Goal: Transaction & Acquisition: Purchase product/service

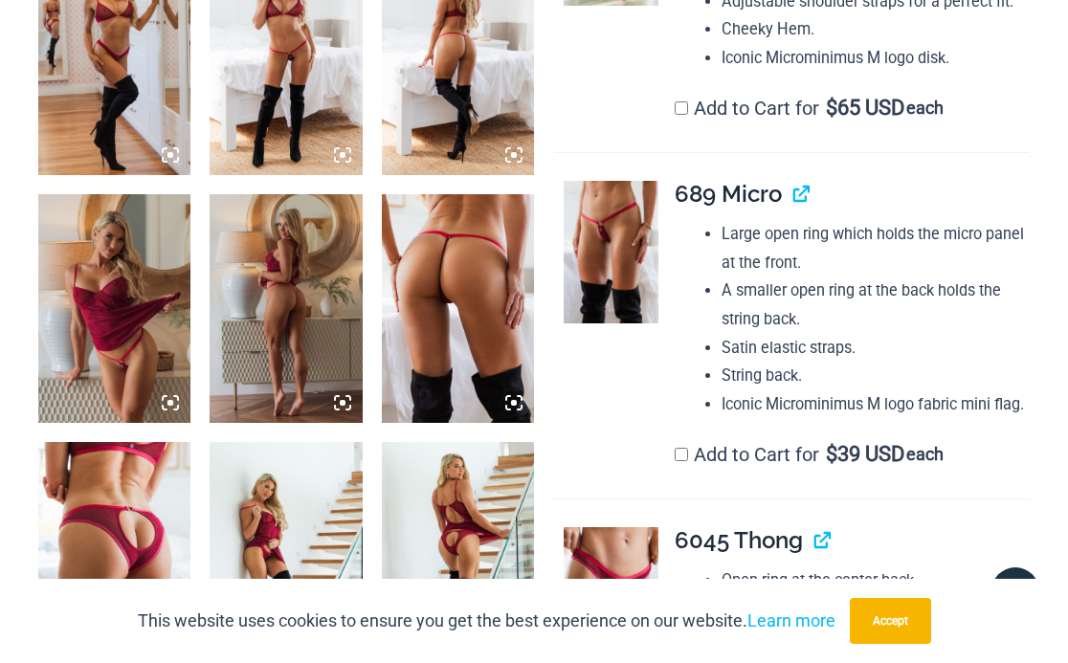
scroll to position [1255, 0]
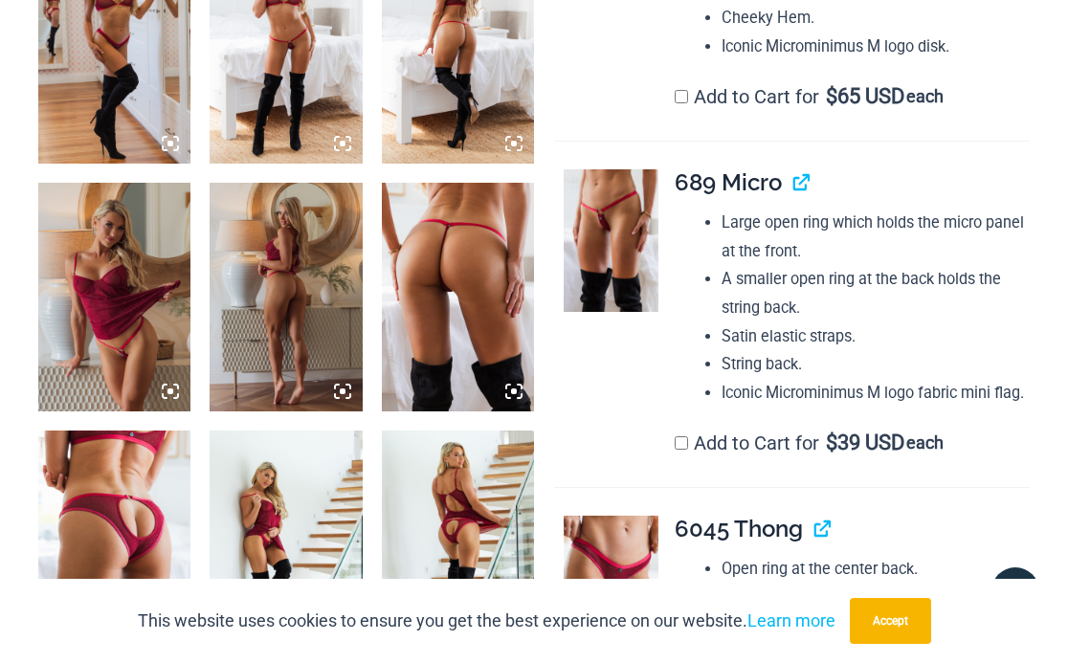
click at [420, 412] on img at bounding box center [458, 297] width 152 height 229
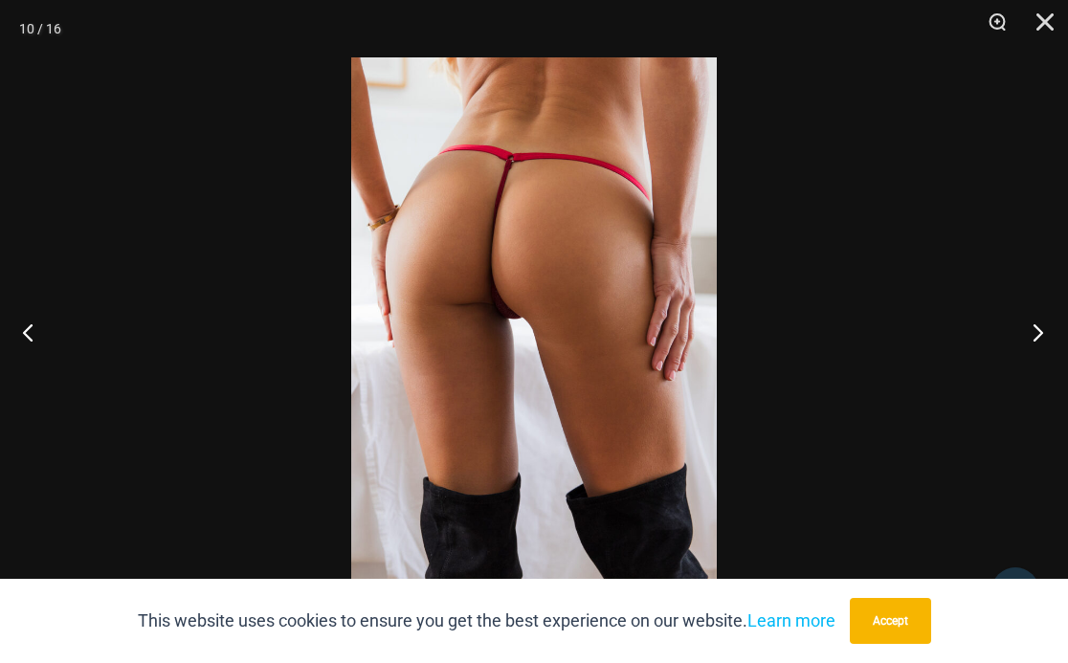
click at [1034, 331] on button "Next" at bounding box center [1033, 332] width 72 height 96
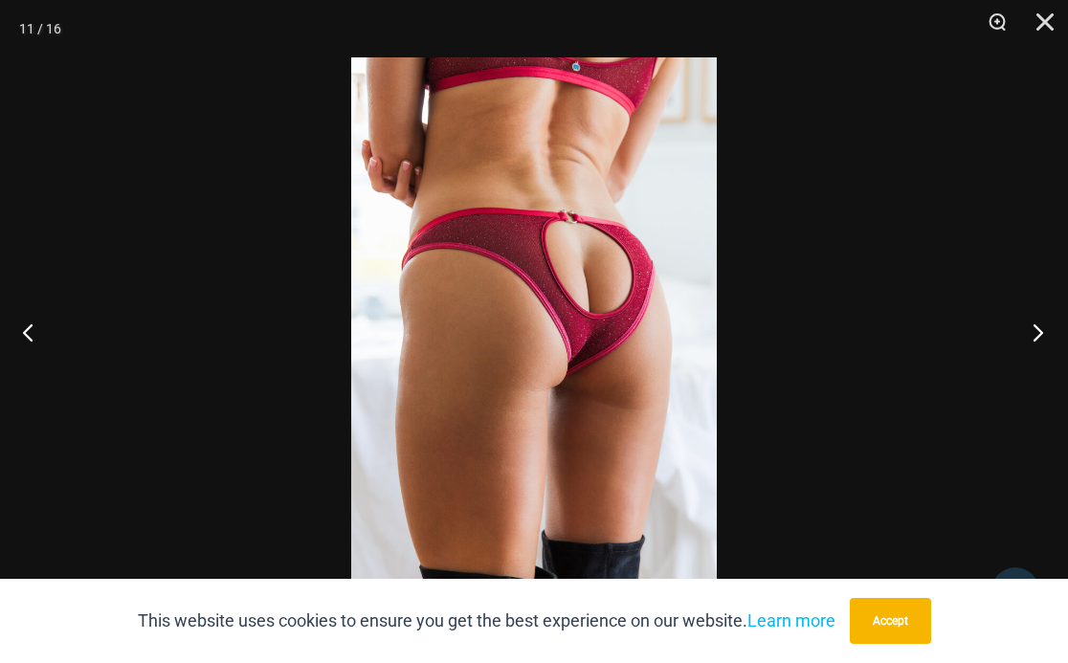
click at [1034, 331] on button "Next" at bounding box center [1033, 332] width 72 height 96
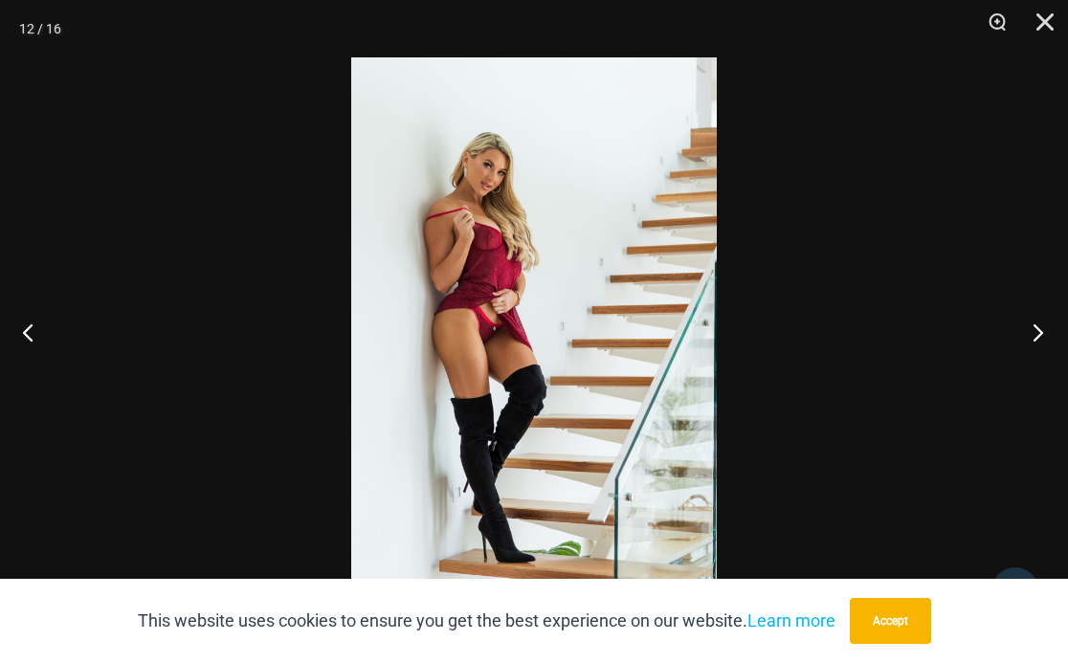
click at [1034, 331] on button "Next" at bounding box center [1033, 332] width 72 height 96
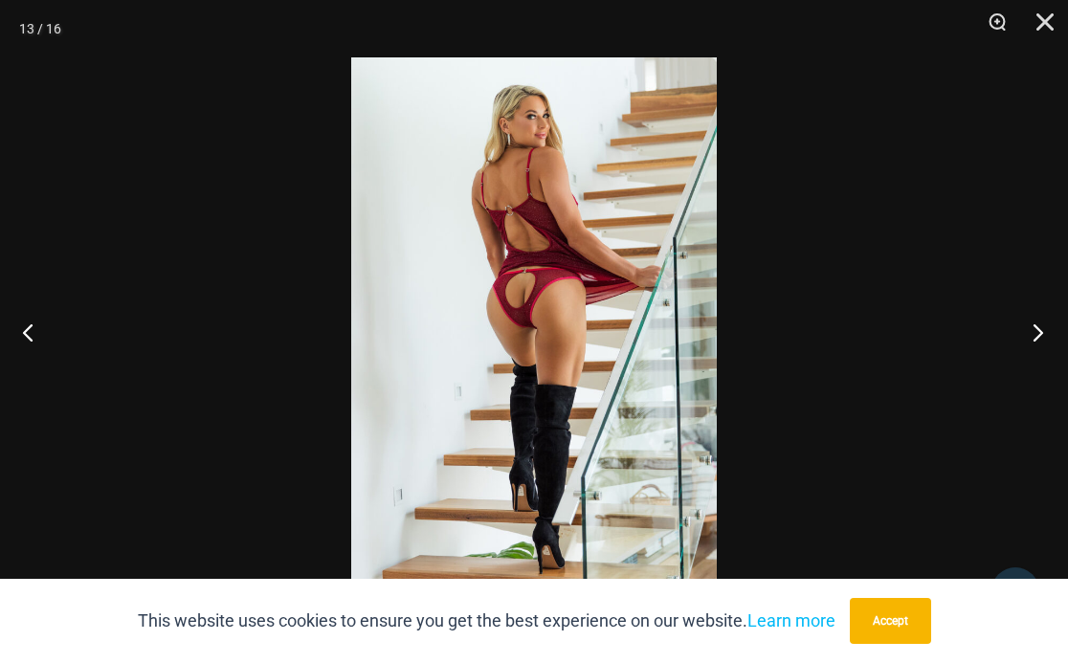
click at [1034, 331] on button "Next" at bounding box center [1033, 332] width 72 height 96
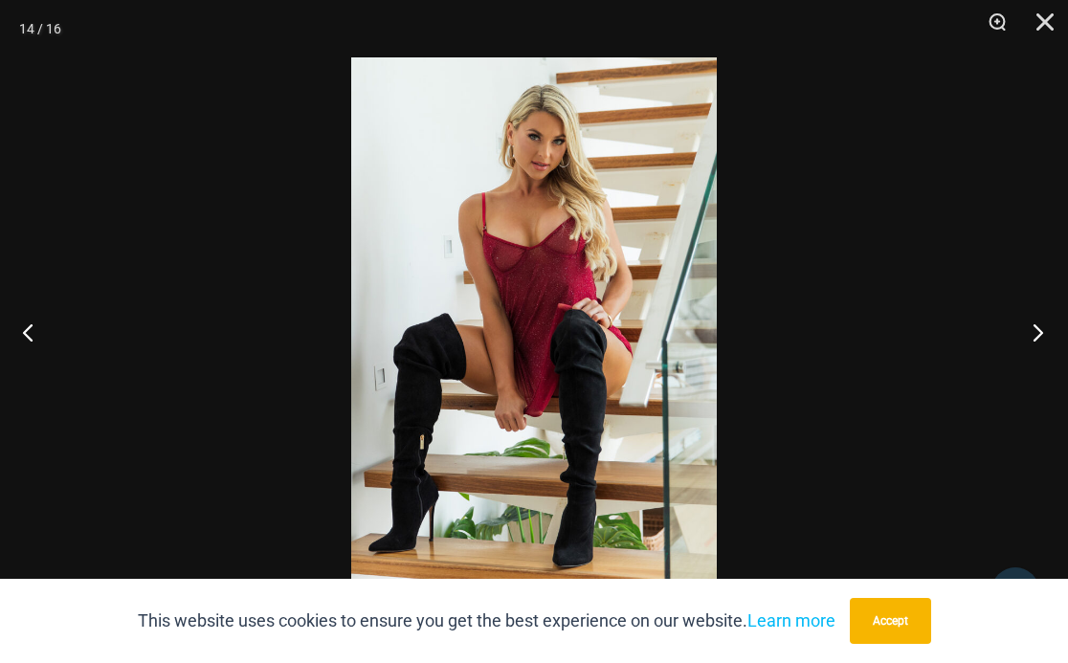
click at [1034, 331] on button "Next" at bounding box center [1033, 332] width 72 height 96
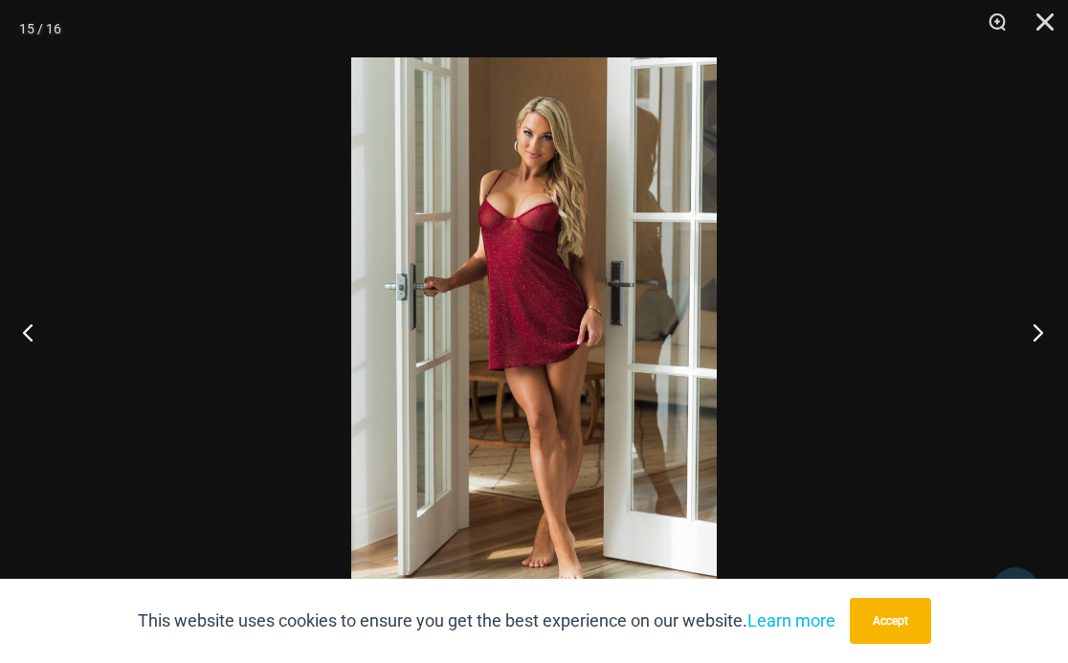
click at [1034, 331] on button "Next" at bounding box center [1033, 332] width 72 height 96
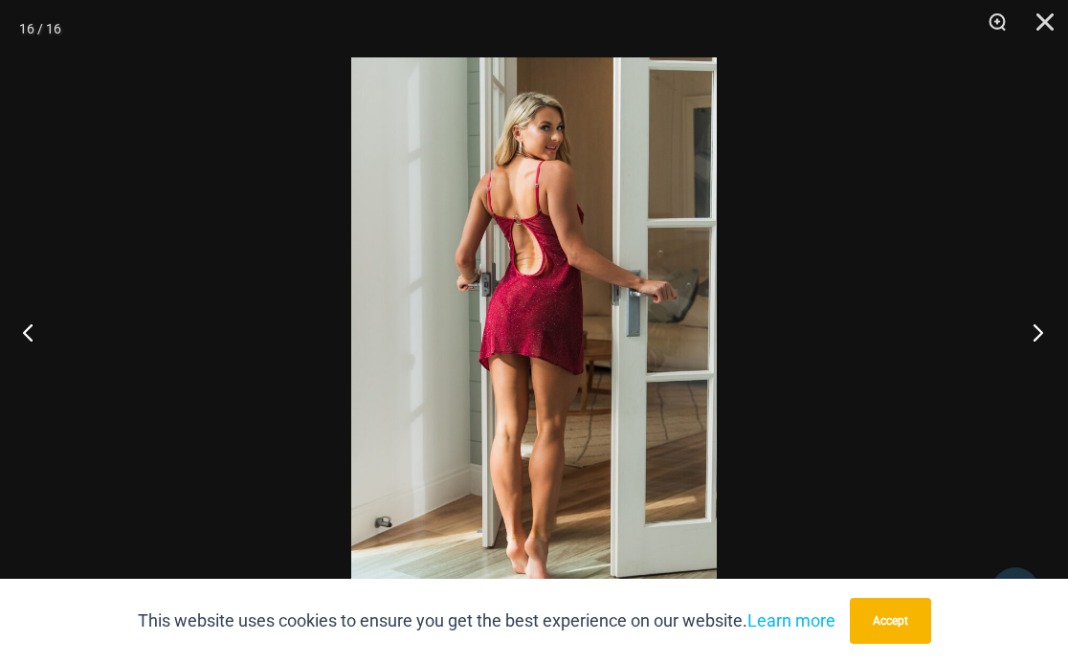
click at [1034, 331] on button "Next" at bounding box center [1033, 332] width 72 height 96
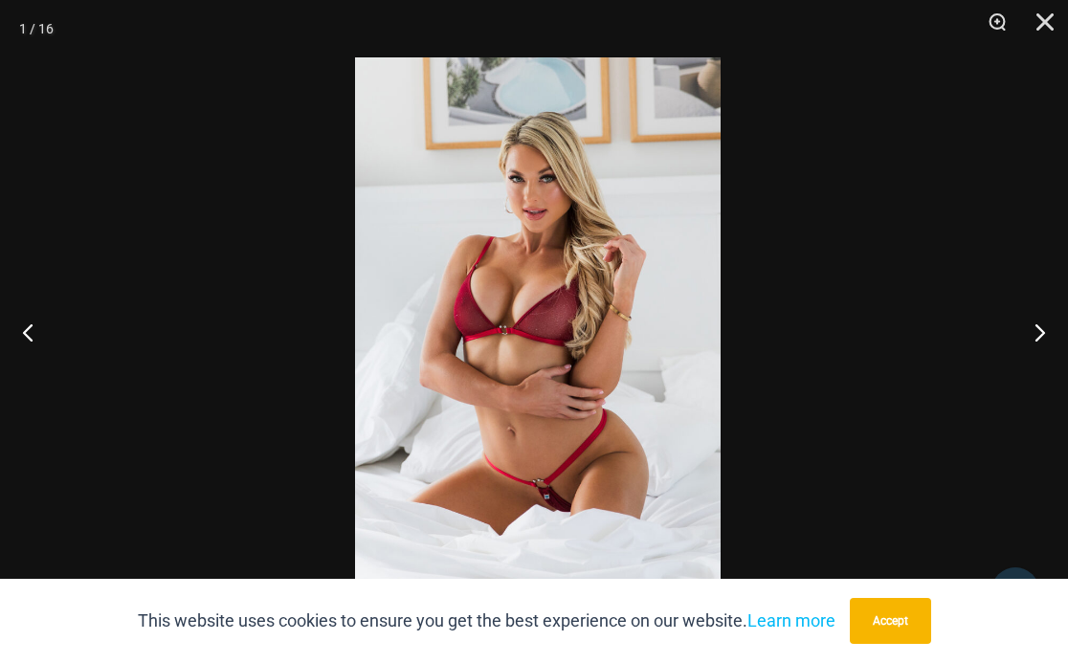
click at [676, 390] on img at bounding box center [538, 331] width 366 height 549
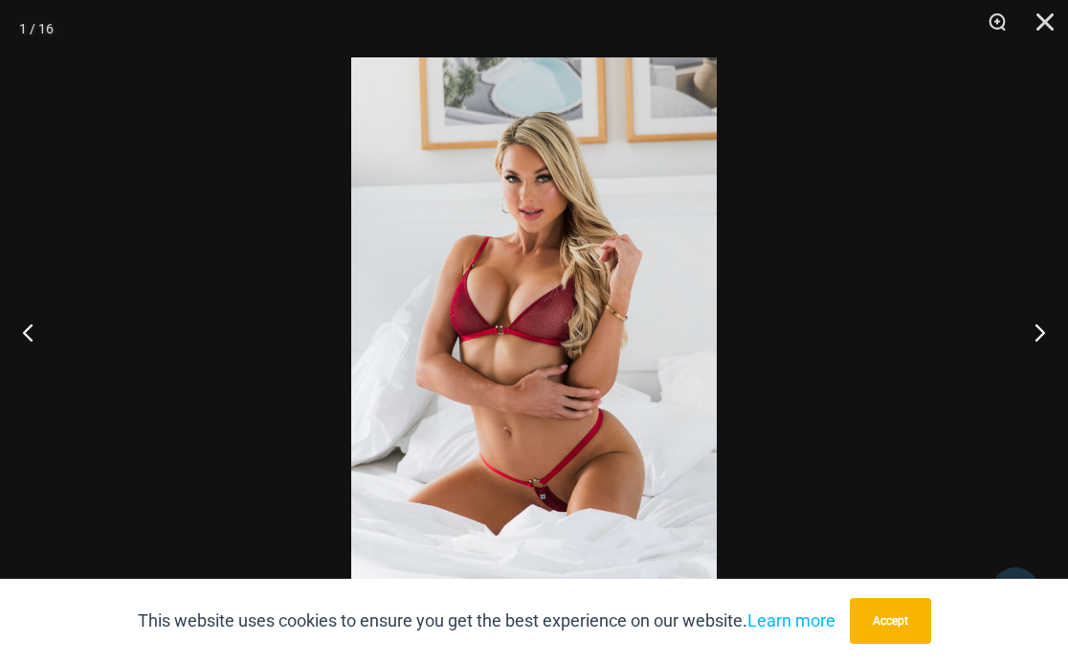
click at [625, 428] on img at bounding box center [534, 331] width 366 height 549
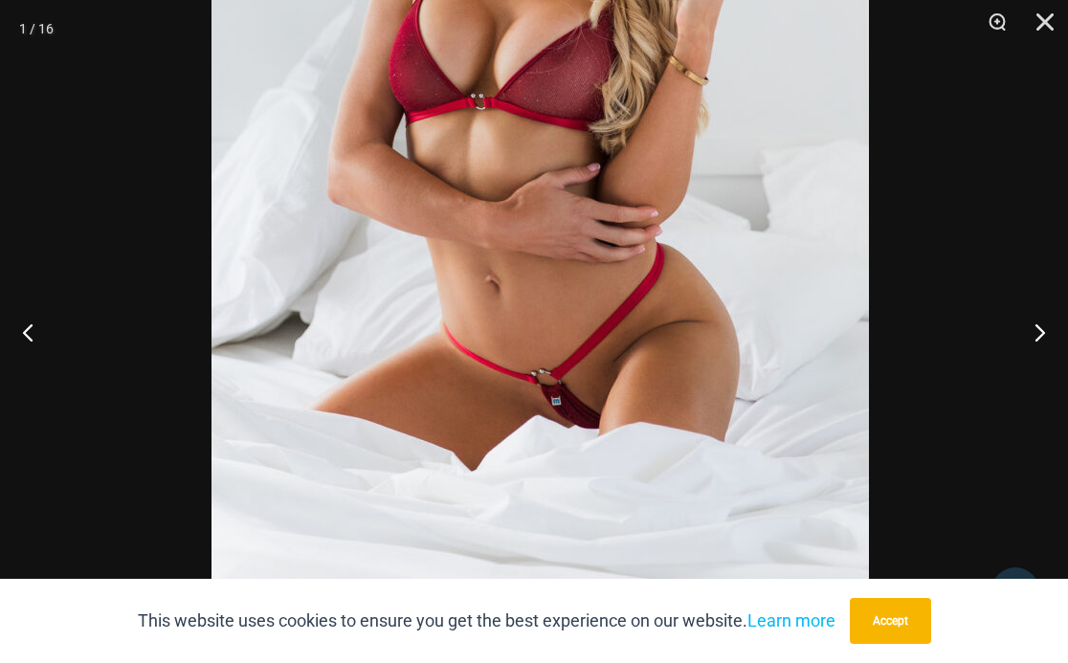
click at [610, 387] on img at bounding box center [541, 104] width 658 height 986
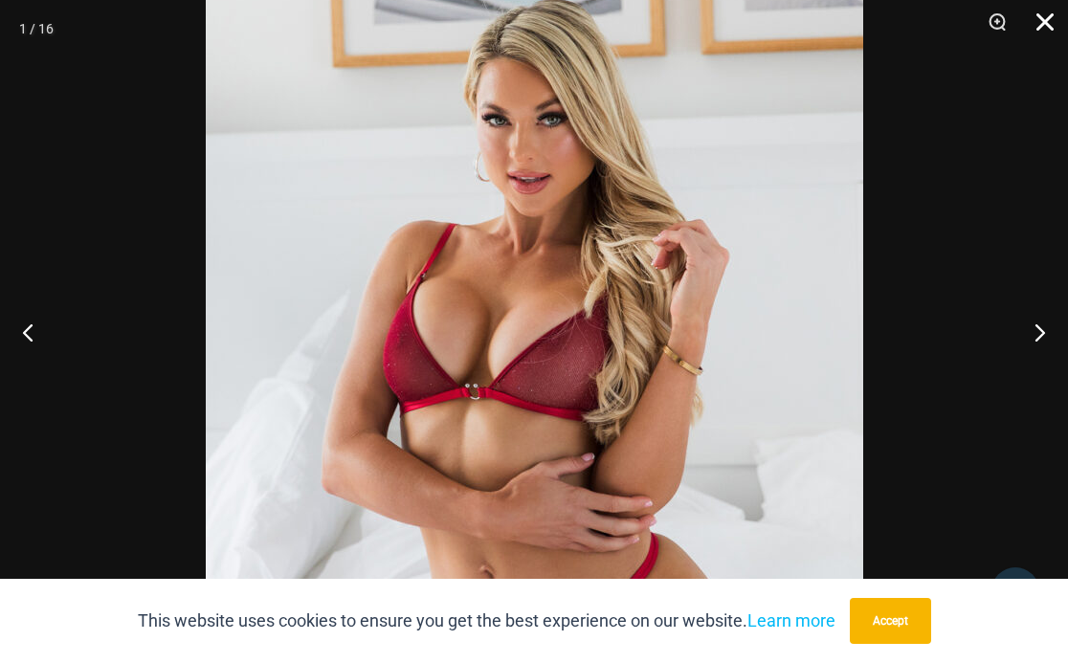
click at [1043, 14] on button "Close" at bounding box center [1039, 28] width 48 height 57
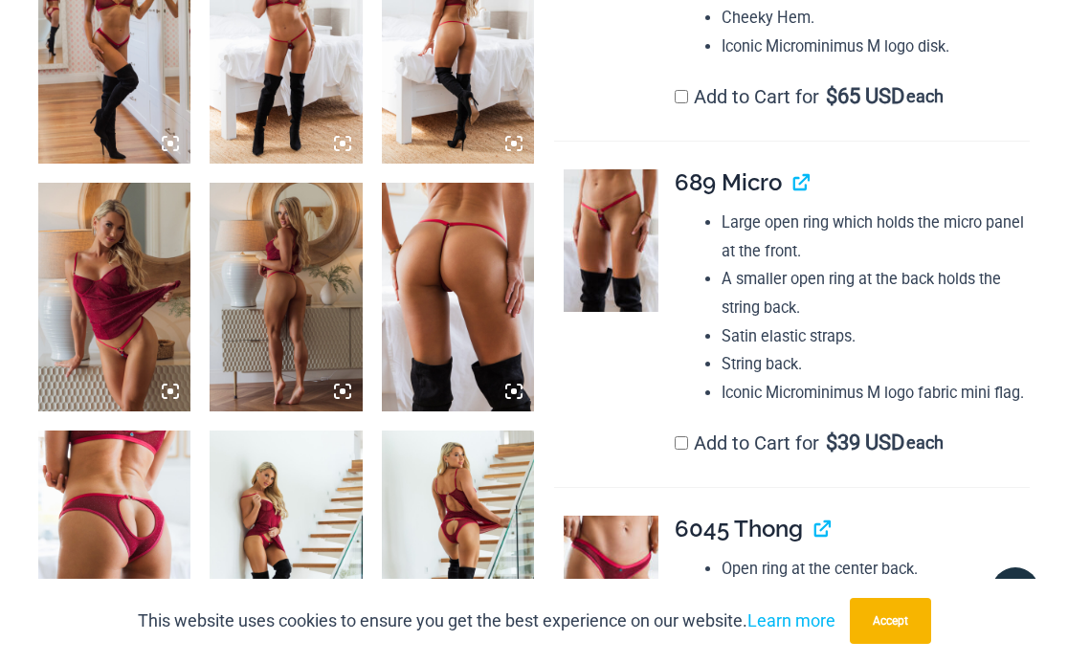
click at [431, 412] on img at bounding box center [458, 297] width 152 height 229
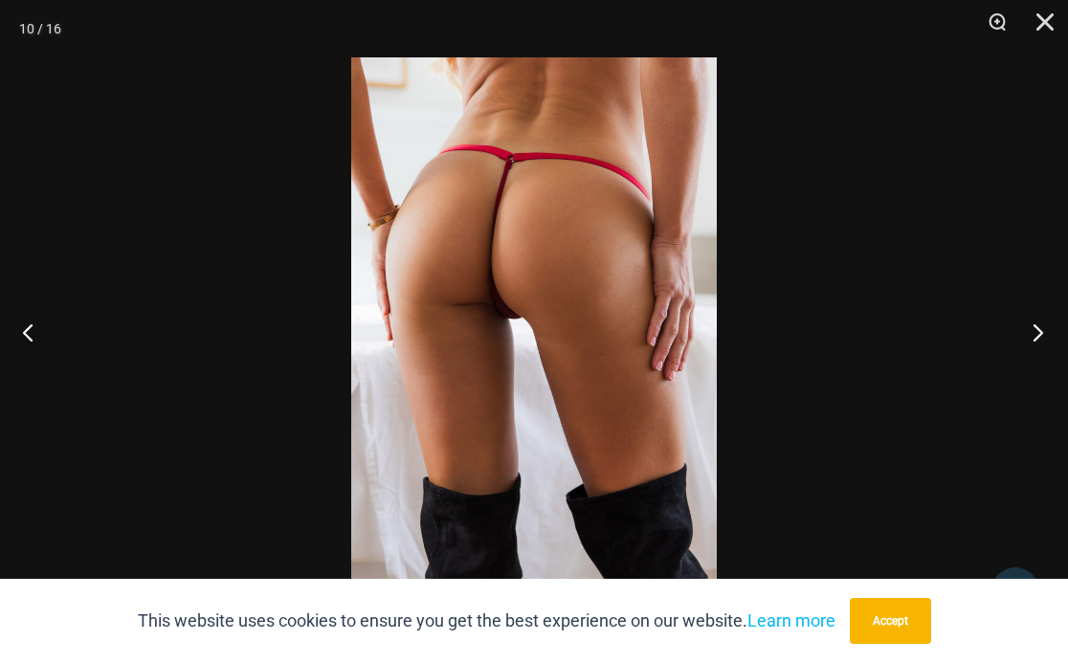
click at [1039, 327] on button "Next" at bounding box center [1033, 332] width 72 height 96
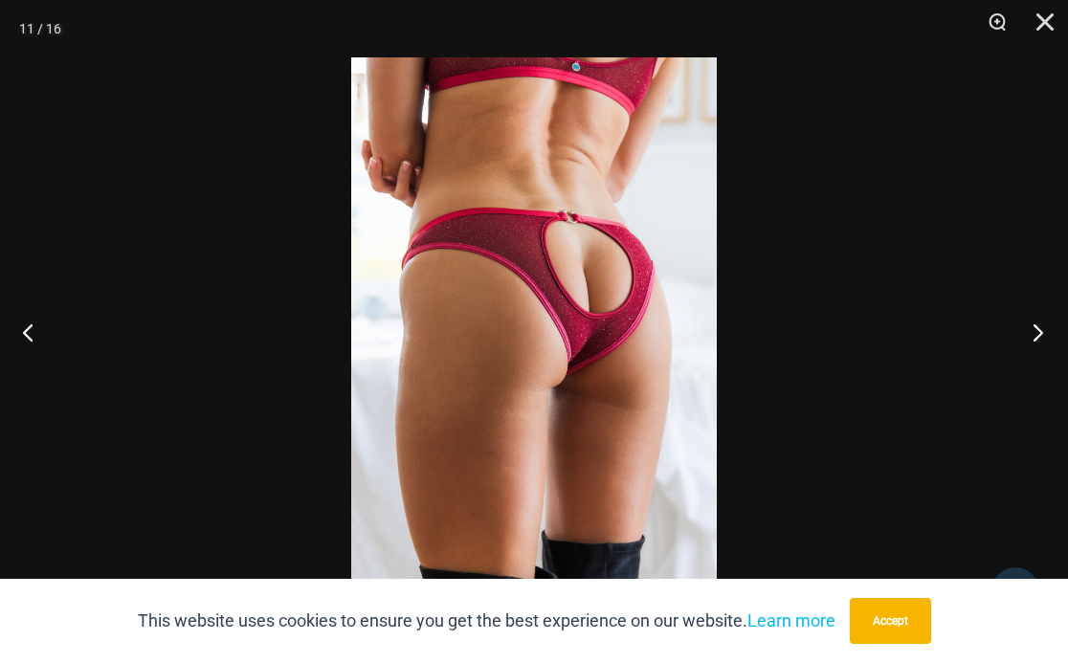
click at [1039, 327] on button "Next" at bounding box center [1033, 332] width 72 height 96
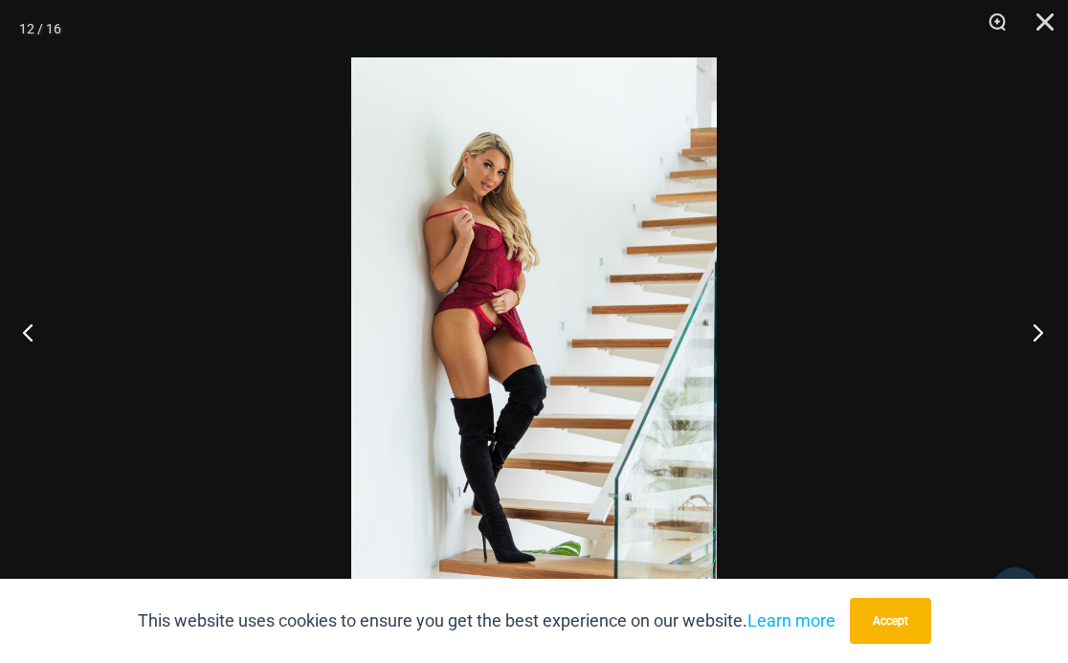
click at [1039, 327] on button "Next" at bounding box center [1033, 332] width 72 height 96
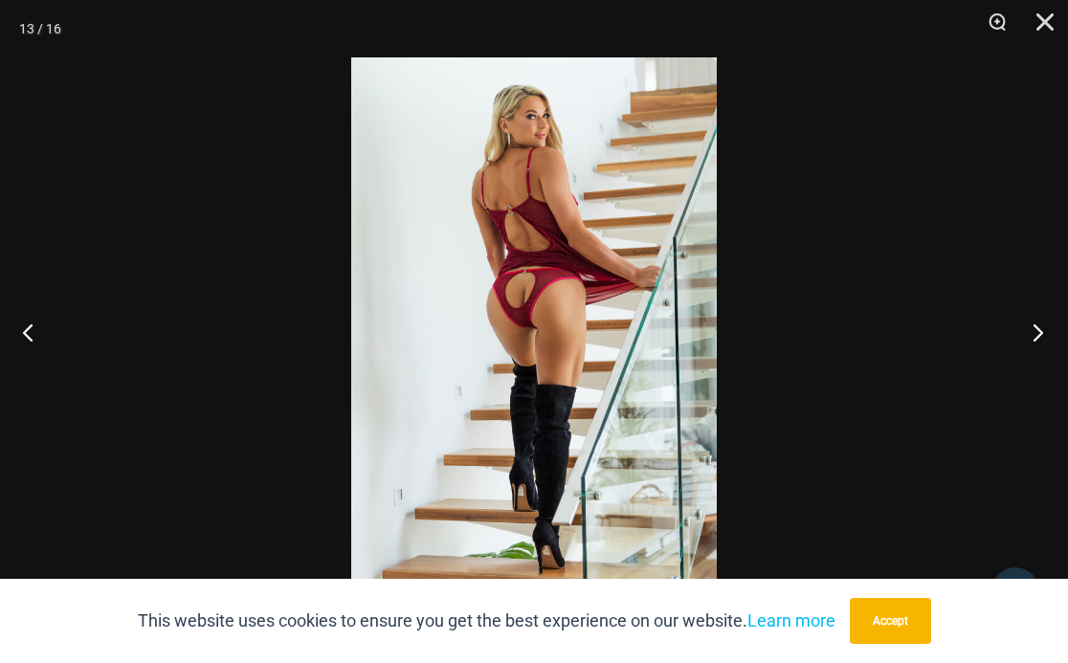
click at [1039, 327] on button "Next" at bounding box center [1033, 332] width 72 height 96
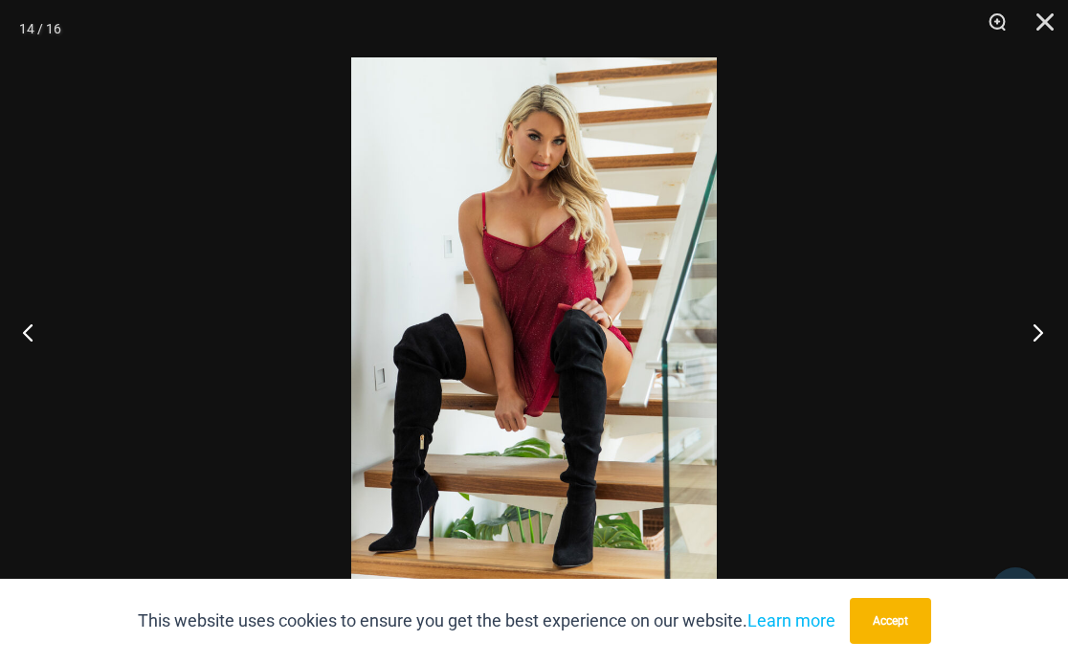
click at [1039, 327] on button "Next" at bounding box center [1033, 332] width 72 height 96
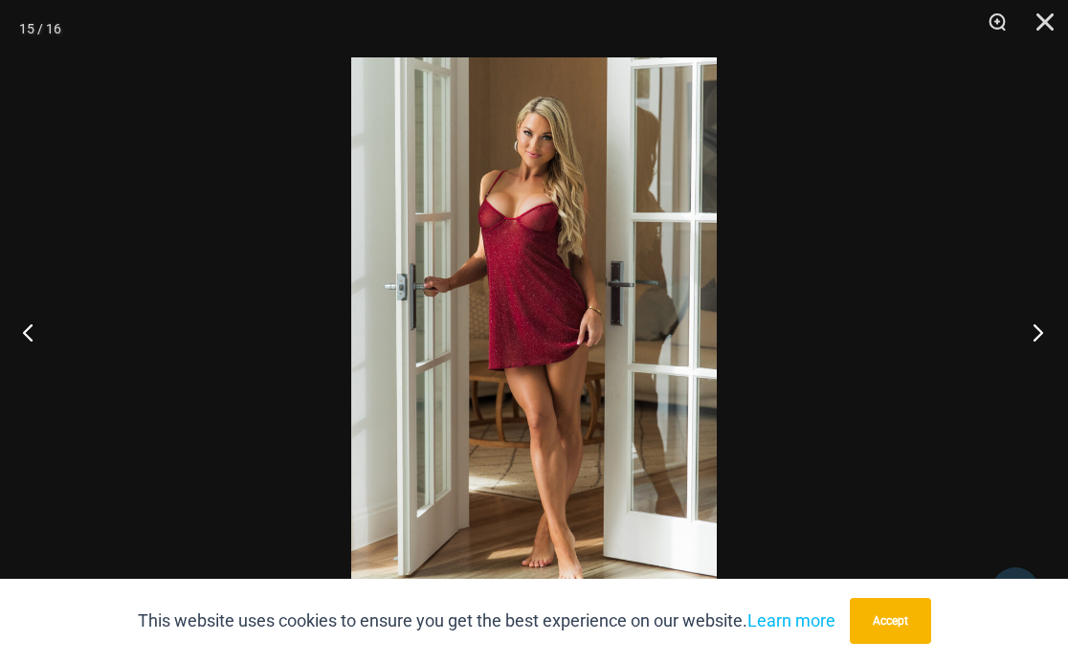
click at [1039, 327] on button "Next" at bounding box center [1033, 332] width 72 height 96
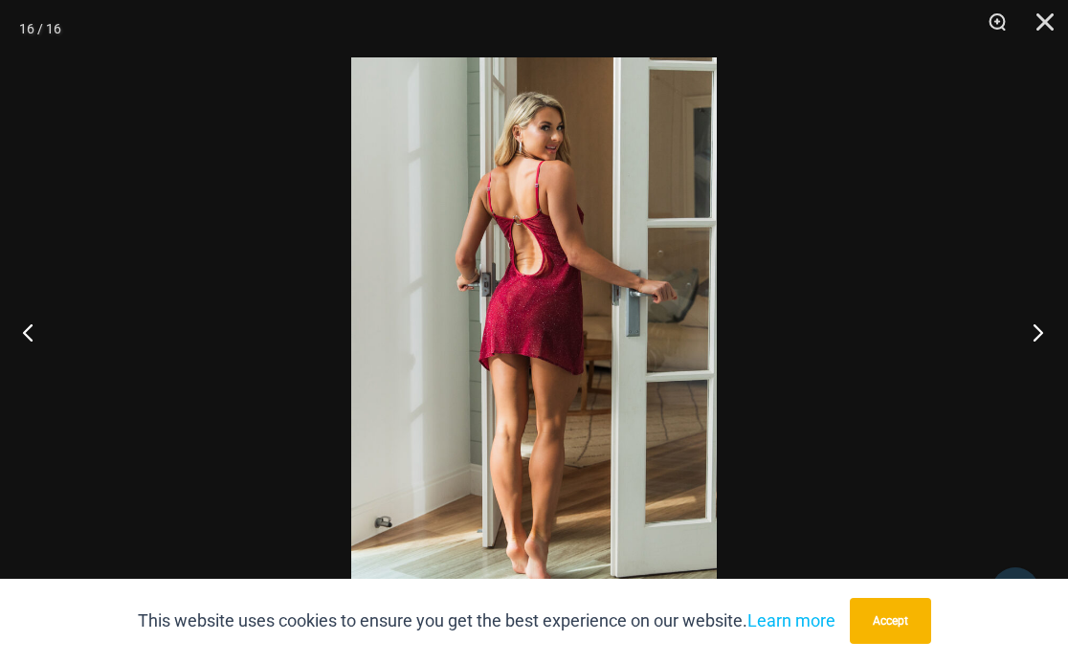
click at [1039, 327] on button "Next" at bounding box center [1033, 332] width 72 height 96
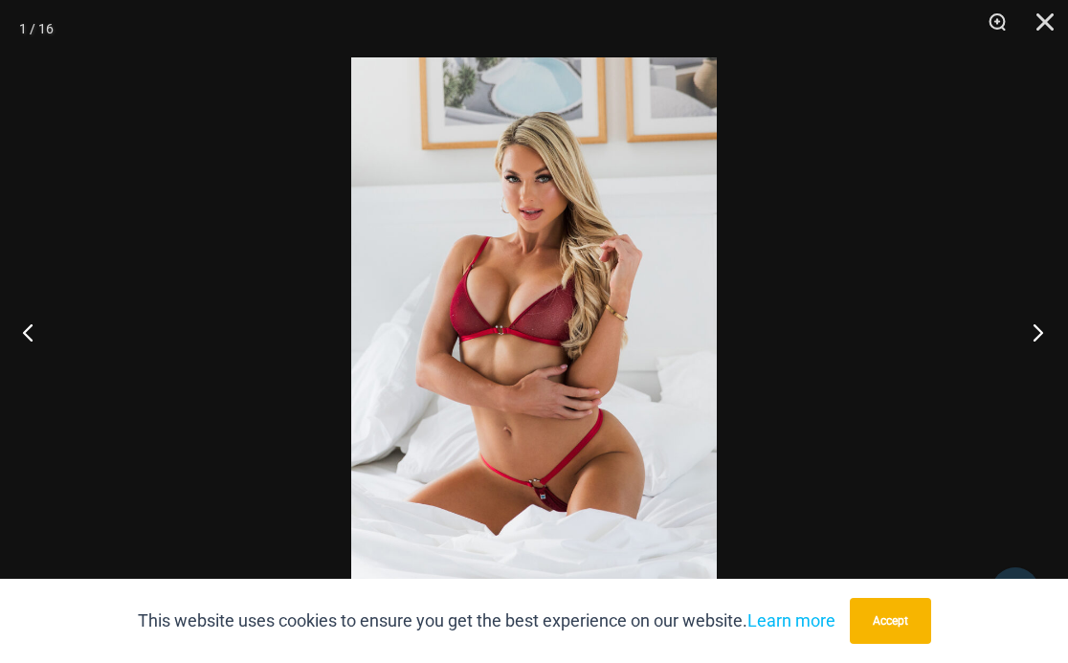
click at [1039, 327] on button "Next" at bounding box center [1033, 332] width 72 height 96
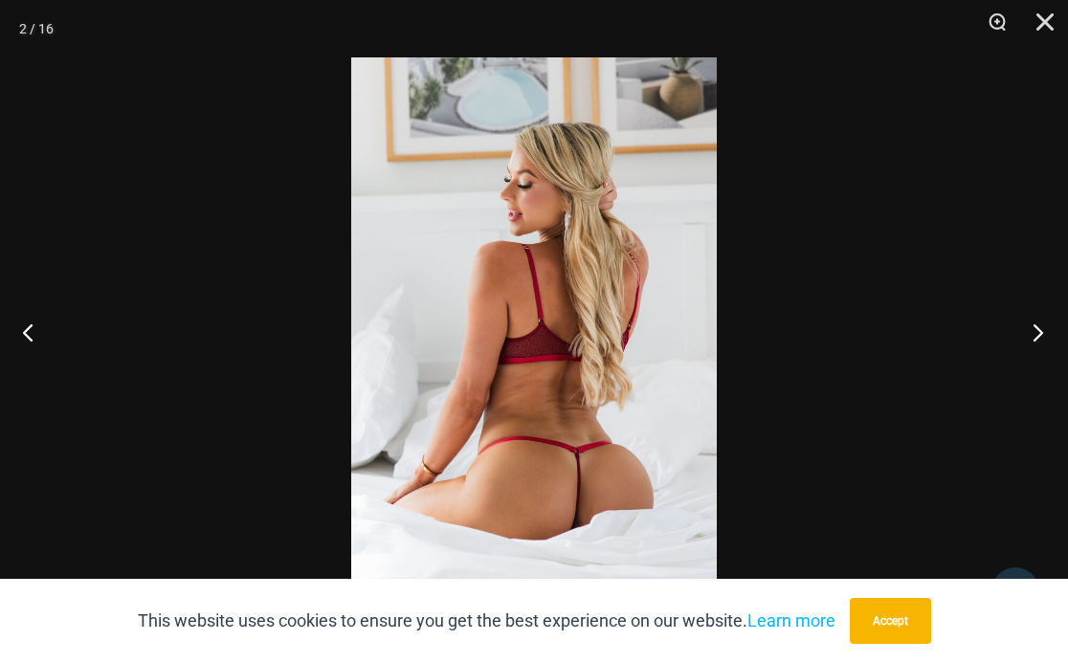
click at [1039, 327] on button "Next" at bounding box center [1033, 332] width 72 height 96
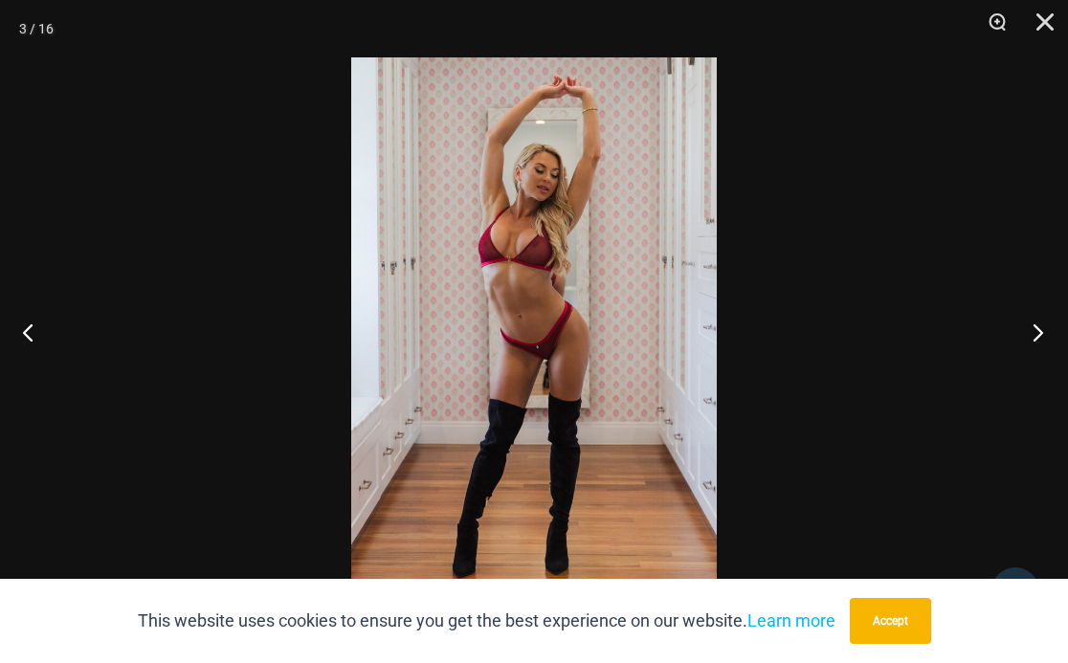
click at [1039, 327] on button "Next" at bounding box center [1033, 332] width 72 height 96
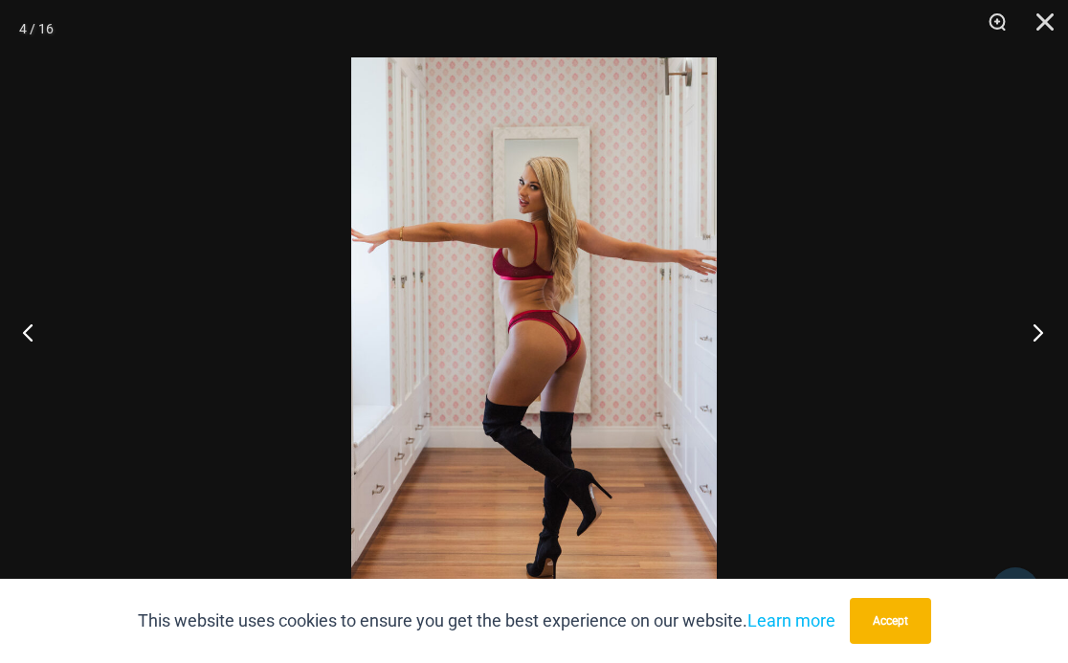
click at [1039, 327] on button "Next" at bounding box center [1033, 332] width 72 height 96
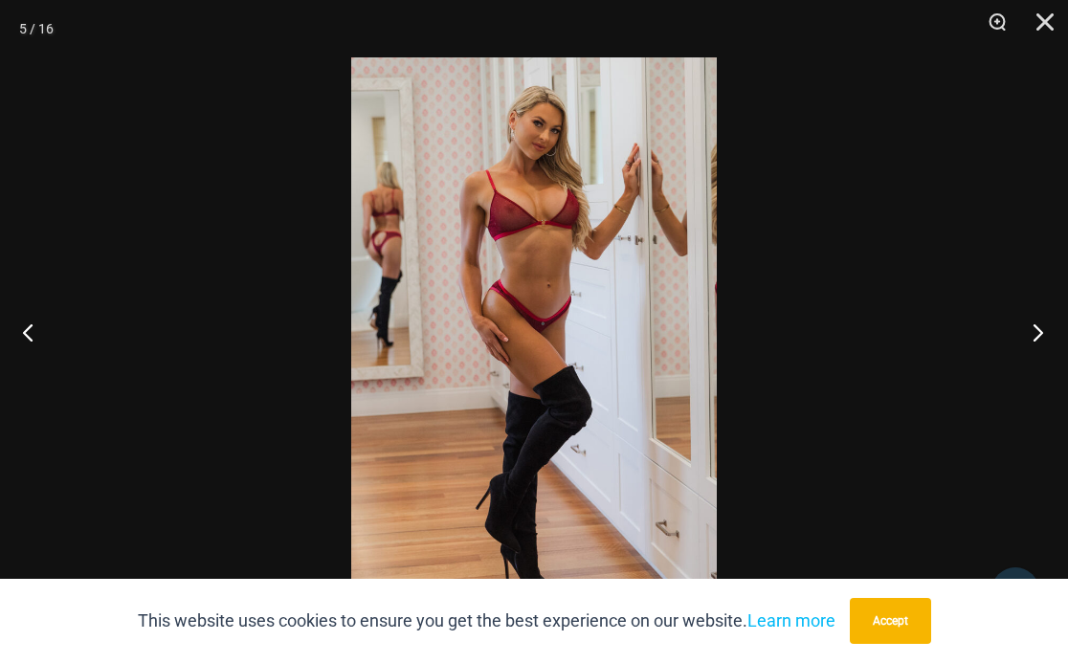
click at [1039, 327] on button "Next" at bounding box center [1033, 332] width 72 height 96
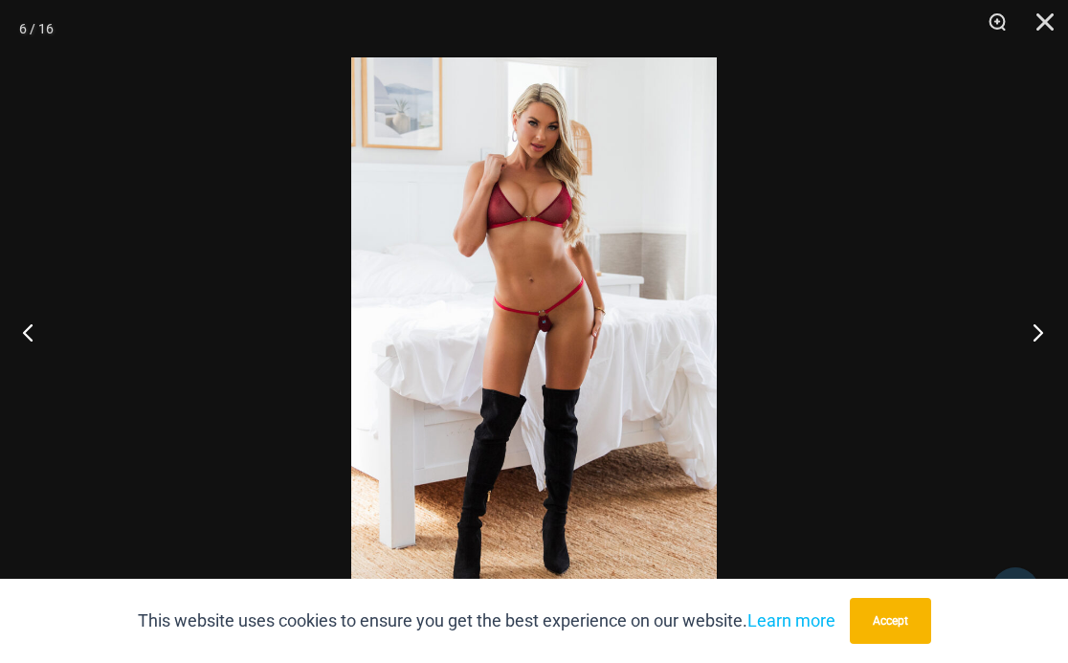
click at [1039, 327] on button "Next" at bounding box center [1033, 332] width 72 height 96
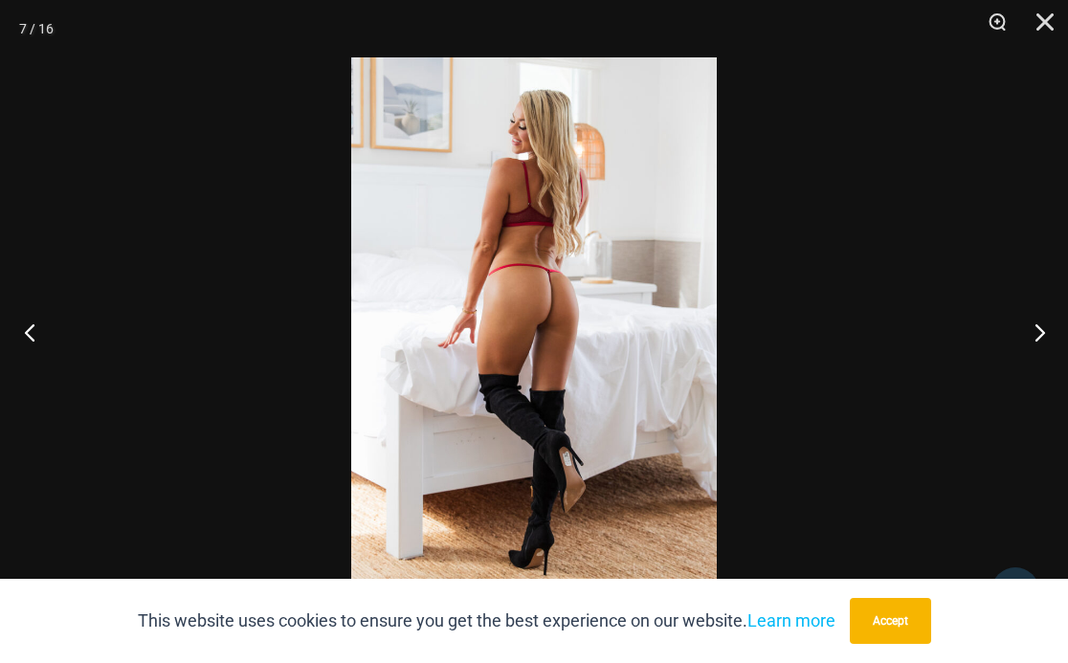
click at [28, 328] on button "Previous" at bounding box center [36, 332] width 72 height 96
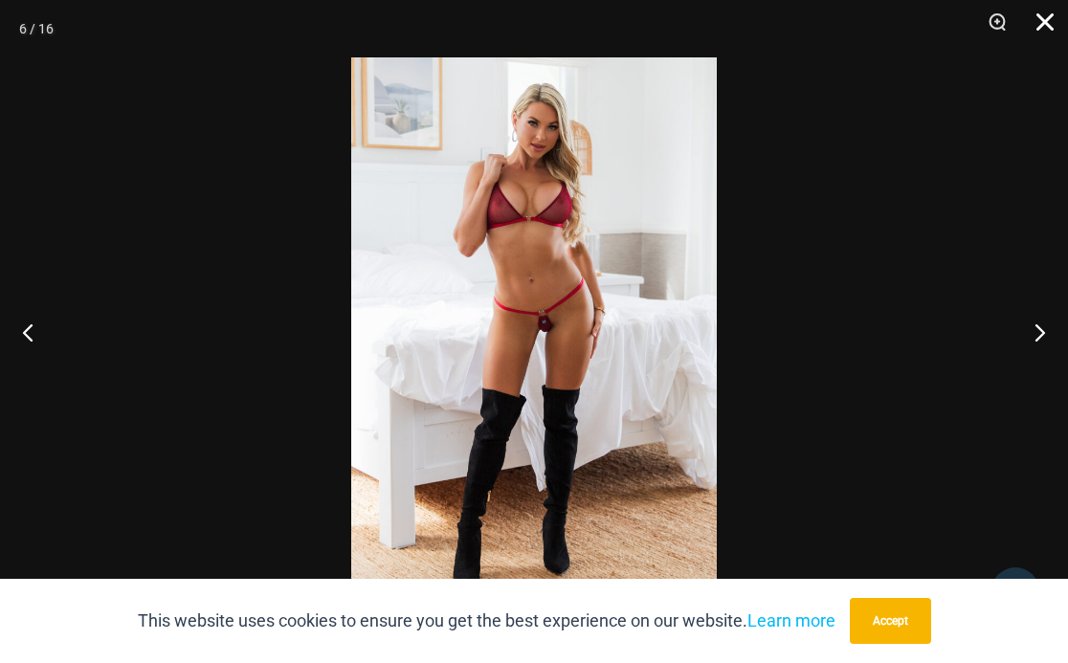
click at [1045, 17] on button "Close" at bounding box center [1039, 28] width 48 height 57
